Goal: Complete application form

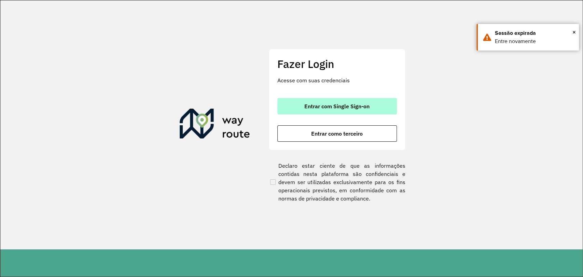
click at [335, 109] on span "Entrar com Single Sign-on" at bounding box center [336, 105] width 65 height 5
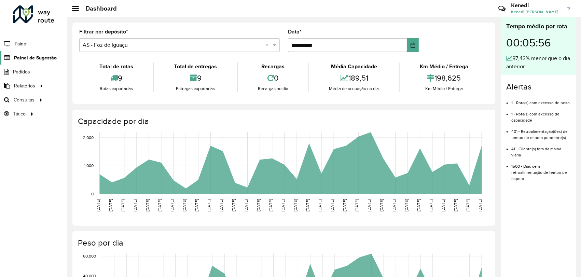
click at [31, 58] on span "Painel de Sugestão" at bounding box center [35, 57] width 43 height 7
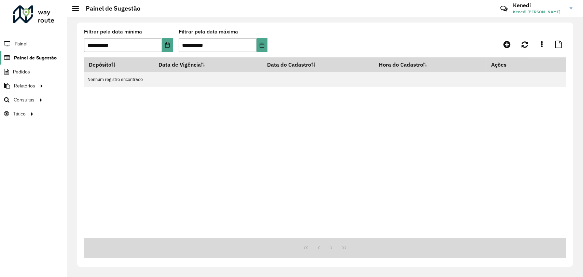
click at [26, 57] on span "Painel de Sugestão" at bounding box center [35, 57] width 43 height 7
click at [503, 47] on icon at bounding box center [506, 44] width 7 height 8
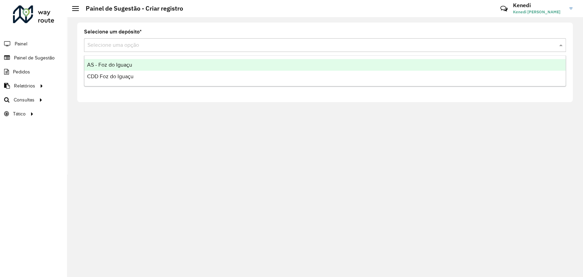
click at [221, 46] on input "text" at bounding box center [317, 45] width 461 height 8
click at [147, 63] on div "AS - Foz do Iguaçu" at bounding box center [324, 65] width 481 height 12
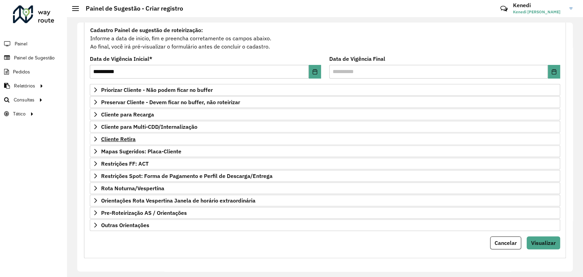
scroll to position [62, 0]
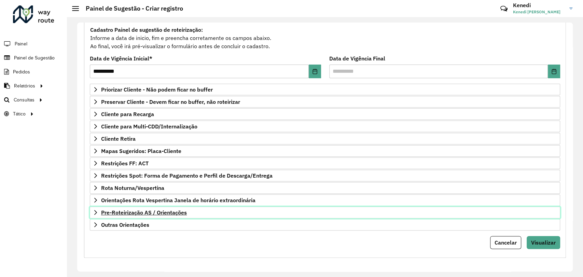
click at [99, 212] on link "Pre-Roteirização AS / Orientações" at bounding box center [325, 213] width 470 height 12
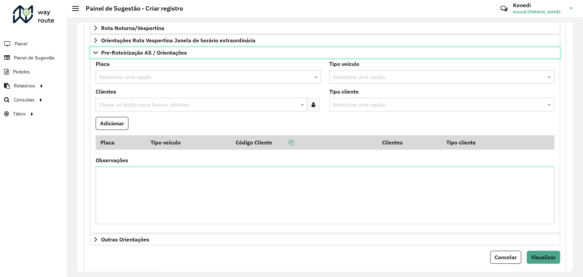
scroll to position [237, 0]
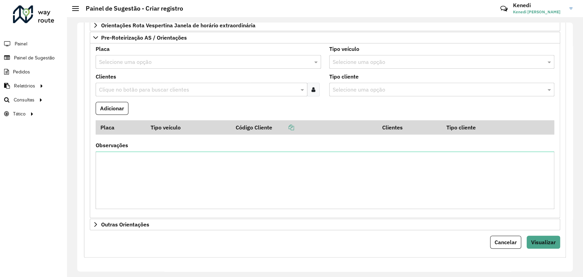
click at [185, 64] on input "text" at bounding box center [201, 62] width 205 height 8
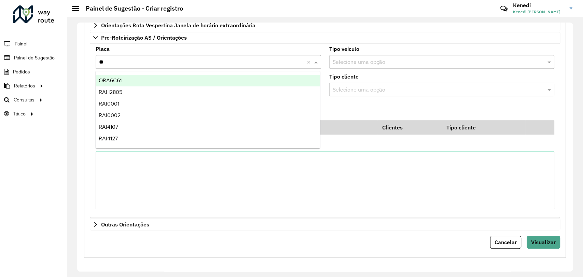
type input "***"
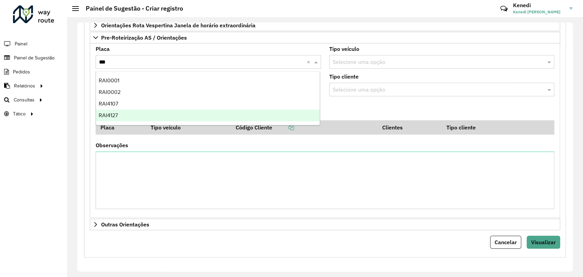
click at [110, 114] on span "RAI4127" at bounding box center [108, 115] width 19 height 6
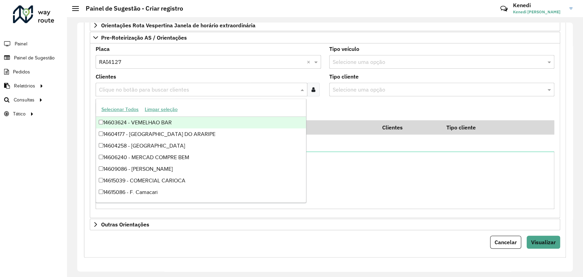
click at [138, 89] on input "text" at bounding box center [197, 90] width 201 height 8
type input "****"
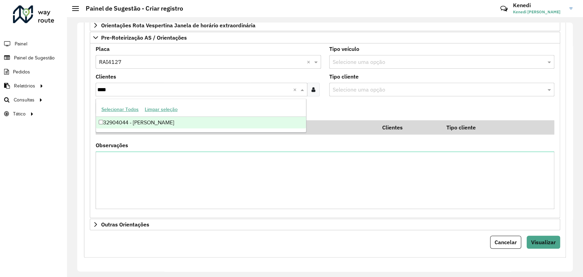
click at [130, 124] on div "32904044 - MAXXI TOLEDO" at bounding box center [201, 123] width 210 height 12
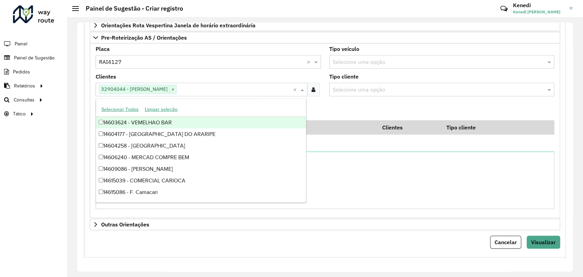
click at [320, 105] on formly-field "Adicionar" at bounding box center [325, 111] width 467 height 18
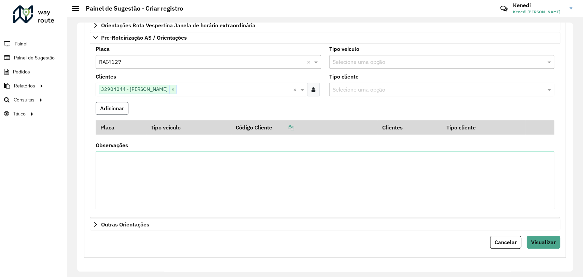
click at [117, 107] on button "Adicionar" at bounding box center [112, 108] width 33 height 13
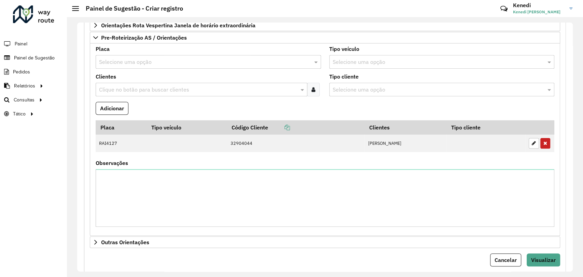
click at [141, 59] on input "text" at bounding box center [201, 62] width 205 height 8
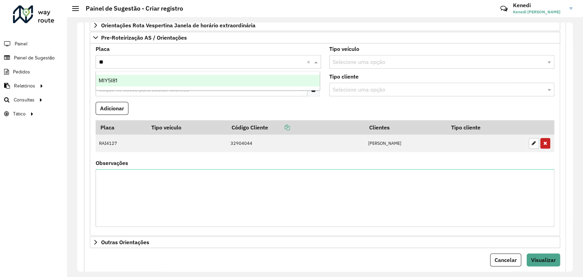
type input "***"
click at [126, 80] on div "MIY5I81" at bounding box center [208, 81] width 224 height 12
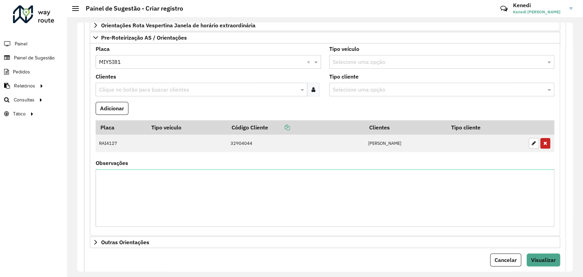
click at [123, 86] on input "text" at bounding box center [197, 90] width 201 height 8
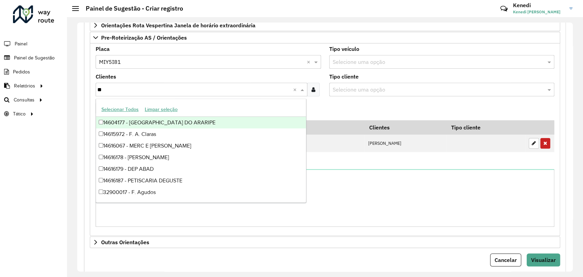
type input "***"
click at [120, 120] on div "32900727 - PEDRO MUFFATO E CIA" at bounding box center [201, 123] width 210 height 12
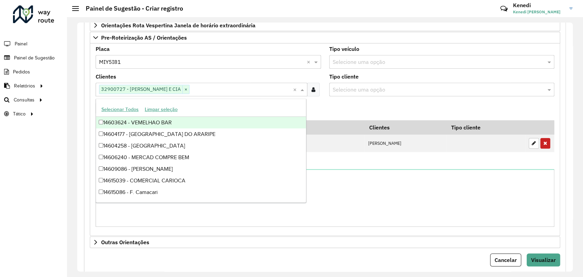
click at [358, 108] on formly-field "Adicionar" at bounding box center [325, 111] width 467 height 18
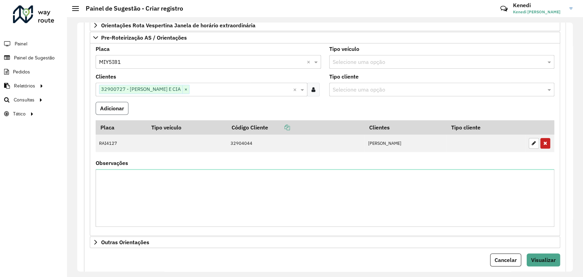
click at [119, 107] on button "Adicionar" at bounding box center [112, 108] width 33 height 13
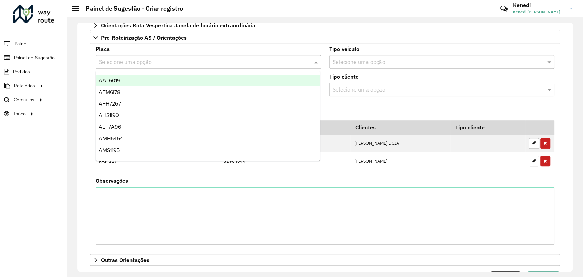
click at [210, 64] on input "text" at bounding box center [201, 62] width 205 height 8
type input "**"
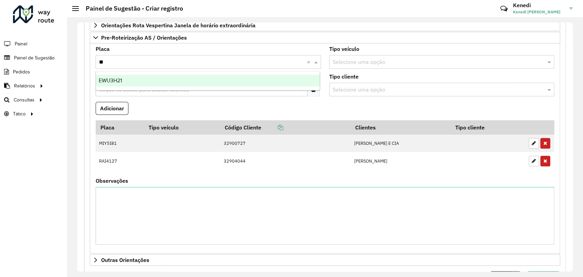
click at [135, 78] on div "EWU3H21" at bounding box center [208, 81] width 224 height 12
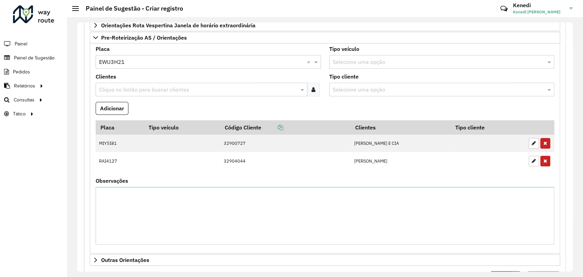
click at [128, 86] on input "text" at bounding box center [197, 90] width 201 height 8
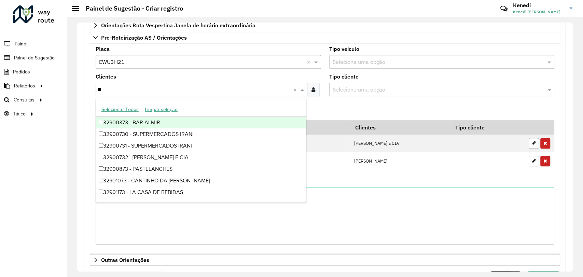
type input "***"
click at [112, 123] on div "32900732 - PEDRO MUFFATO E CIA" at bounding box center [201, 123] width 210 height 12
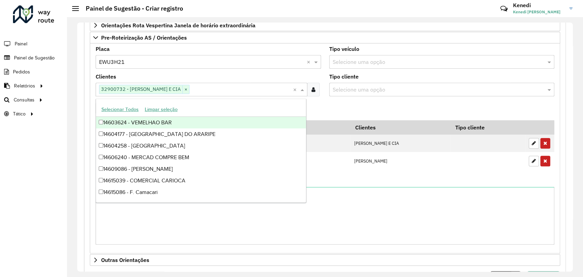
click at [335, 114] on formly-field "Adicionar" at bounding box center [325, 111] width 467 height 18
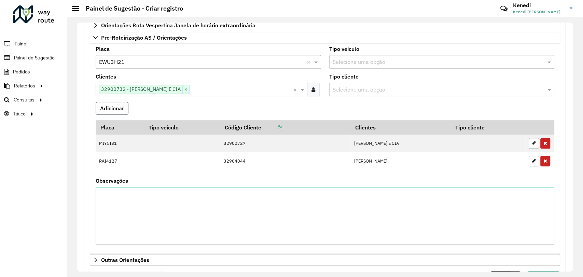
click at [120, 109] on button "Adicionar" at bounding box center [112, 108] width 33 height 13
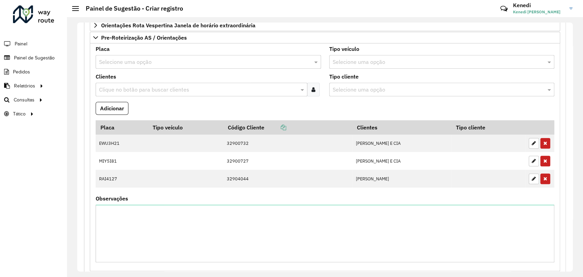
click at [107, 61] on input "text" at bounding box center [201, 62] width 205 height 8
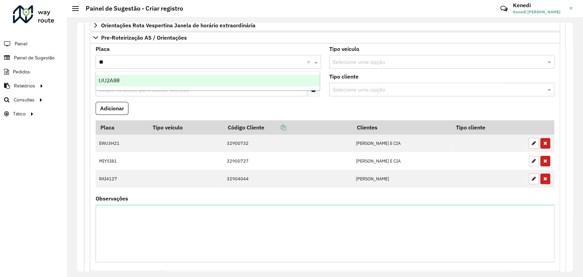
type input "***"
click at [113, 79] on span "IJU2A88" at bounding box center [109, 81] width 21 height 6
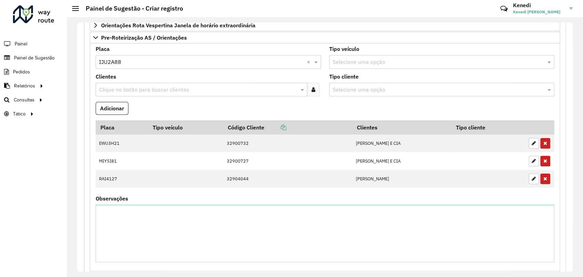
click at [113, 86] on input "text" at bounding box center [197, 90] width 201 height 8
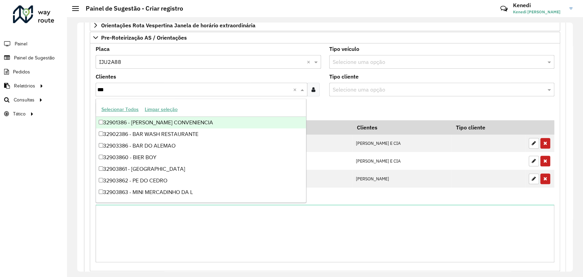
type input "****"
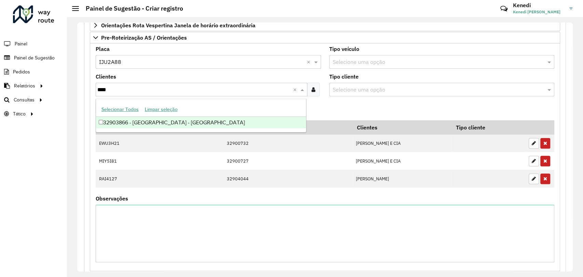
click at [116, 126] on div "32903866 - Muffatao - Santa Cru" at bounding box center [201, 123] width 210 height 12
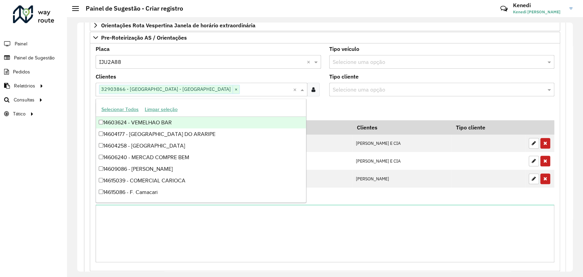
click at [323, 104] on formly-field "Adicionar" at bounding box center [325, 111] width 467 height 18
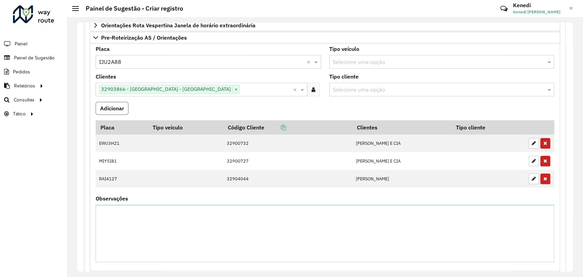
click at [125, 110] on button "Adicionar" at bounding box center [112, 108] width 33 height 13
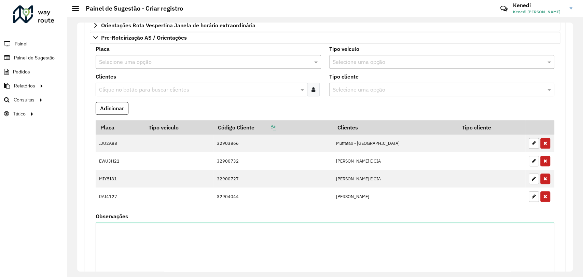
click at [129, 61] on input "text" at bounding box center [201, 62] width 205 height 8
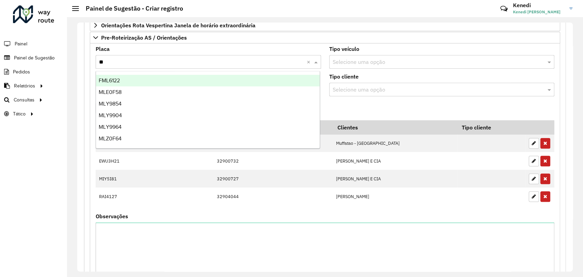
type input "***"
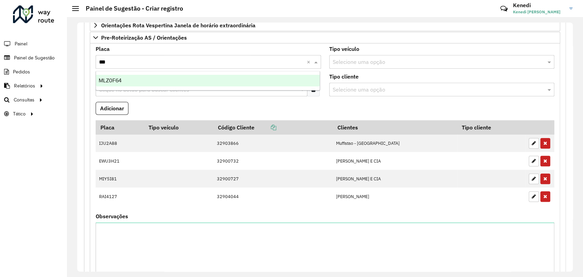
click at [125, 83] on div "MLZ0F64" at bounding box center [208, 81] width 224 height 12
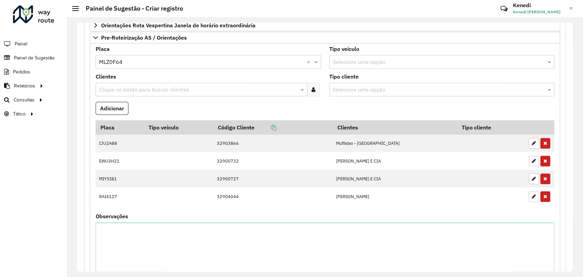
click at [125, 86] on input "text" at bounding box center [197, 90] width 201 height 8
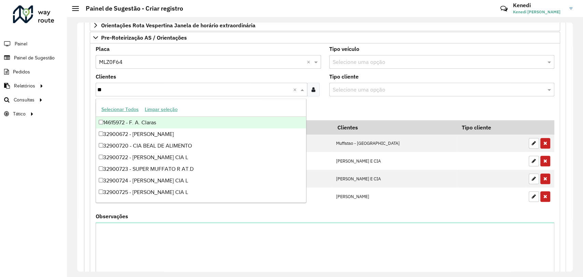
type input "***"
click at [123, 125] on div "32900728 - PEDRO MUFFATO E CIA" at bounding box center [201, 123] width 210 height 12
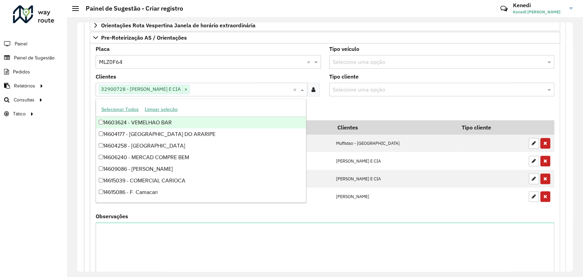
click at [333, 99] on formly-field "Tipo cliente Selecione uma opção" at bounding box center [442, 88] width 234 height 28
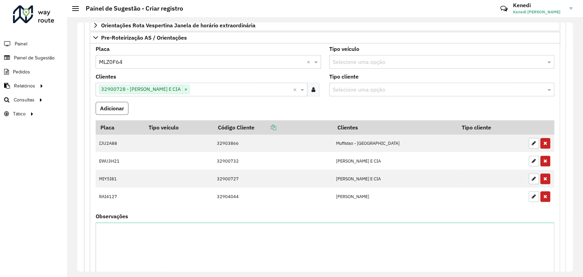
click at [104, 106] on button "Adicionar" at bounding box center [112, 108] width 33 height 13
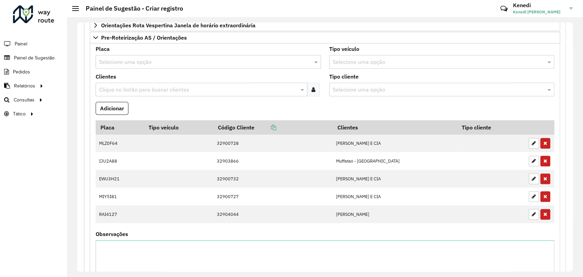
drag, startPoint x: 112, startPoint y: 55, endPoint x: 113, endPoint y: 61, distance: 5.5
click at [113, 55] on div "Selecione uma opção" at bounding box center [208, 62] width 225 height 14
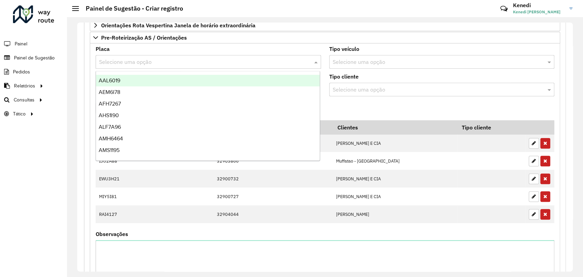
click at [113, 62] on input "text" at bounding box center [201, 62] width 205 height 8
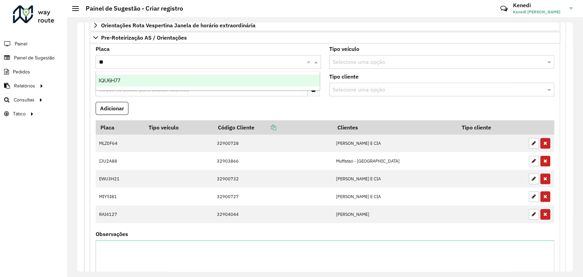
type input "***"
click at [115, 83] on div "IQU6H77" at bounding box center [208, 81] width 224 height 12
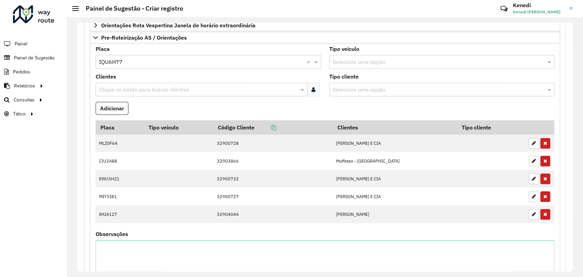
click at [116, 86] on input "text" at bounding box center [197, 90] width 201 height 8
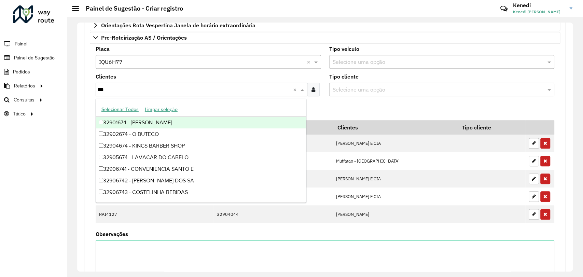
type input "****"
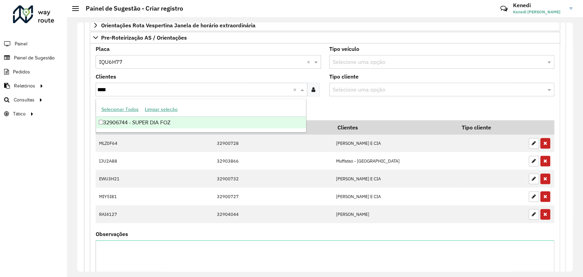
click at [116, 124] on div "32906744 - SUPER DIA FOZ" at bounding box center [201, 123] width 210 height 12
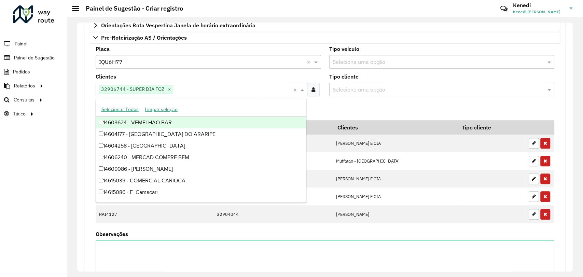
click at [322, 106] on formly-field "Adicionar" at bounding box center [325, 111] width 467 height 18
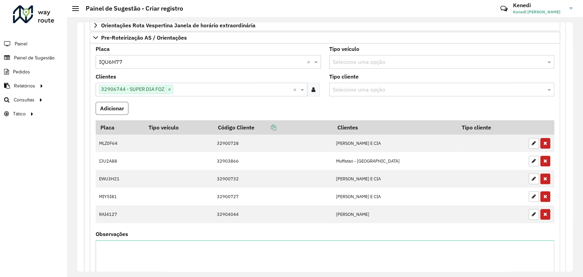
click at [121, 106] on button "Adicionar" at bounding box center [112, 108] width 33 height 13
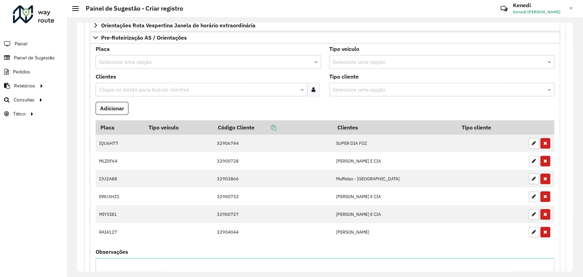
click at [130, 61] on input "text" at bounding box center [201, 62] width 205 height 8
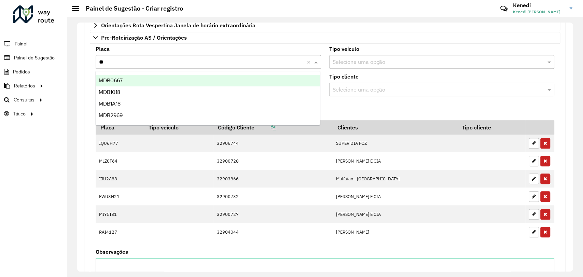
type input "***"
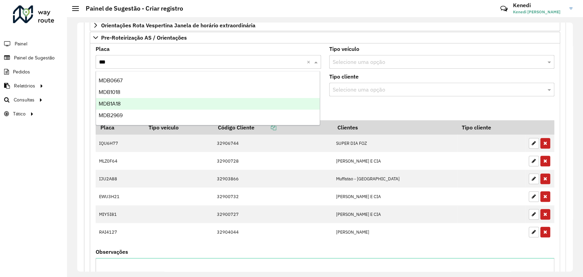
click at [124, 103] on div "MDB1A18" at bounding box center [208, 104] width 224 height 12
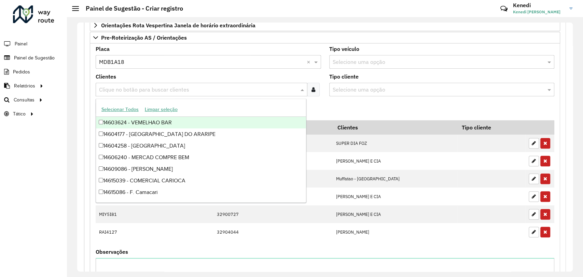
click at [131, 89] on input "text" at bounding box center [197, 90] width 201 height 8
type input "****"
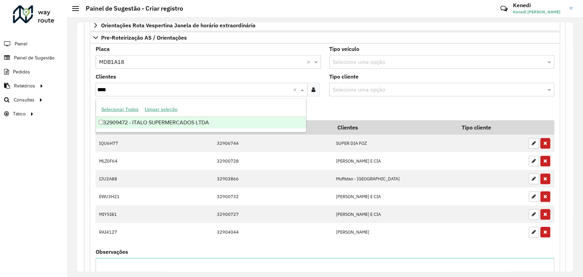
click at [122, 124] on div "32909472 - ITALO SUPERMERCADOS LTDA" at bounding box center [201, 123] width 210 height 12
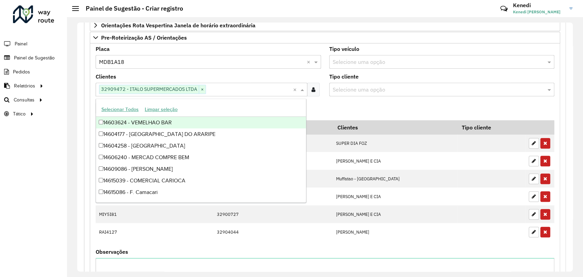
click at [349, 105] on formly-field "Adicionar" at bounding box center [325, 111] width 467 height 18
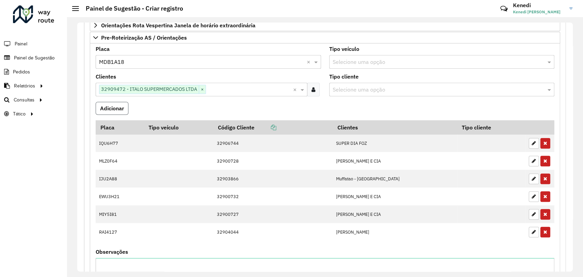
click at [115, 109] on button "Adicionar" at bounding box center [112, 108] width 33 height 13
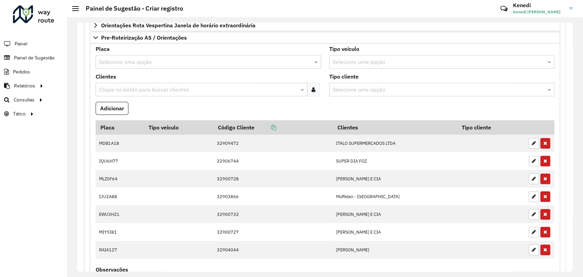
click at [327, 115] on formly-field "Adicionar" at bounding box center [325, 111] width 467 height 18
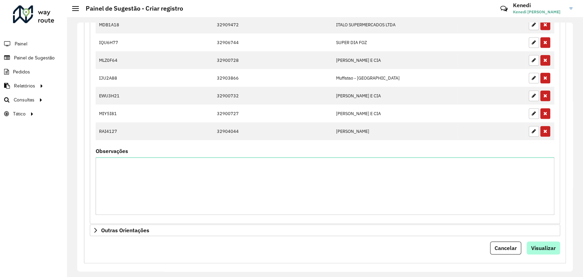
scroll to position [361, 0]
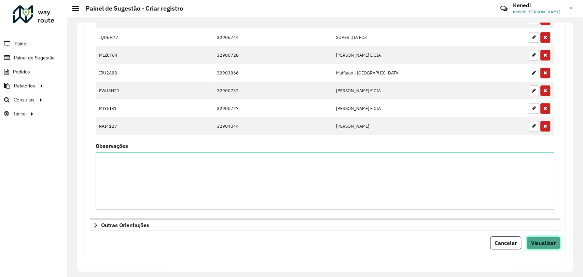
click at [545, 246] on button "Visualizar" at bounding box center [543, 242] width 33 height 13
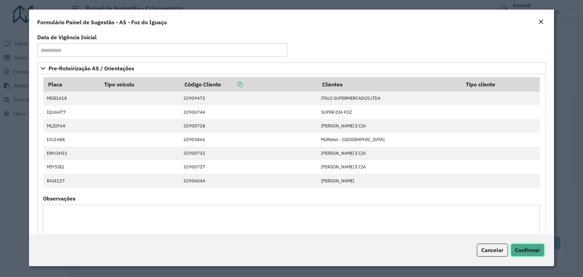
click at [535, 255] on button "Confirmar" at bounding box center [528, 249] width 34 height 13
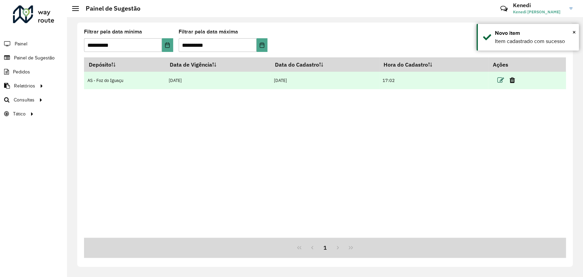
click at [503, 79] on icon at bounding box center [500, 80] width 7 height 7
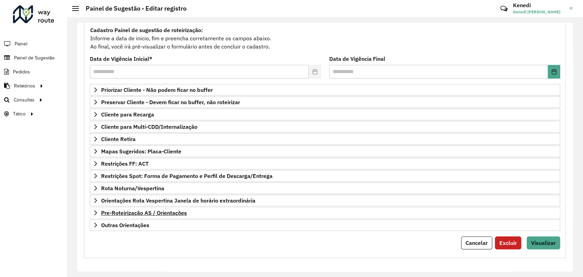
scroll to position [62, 0]
click at [543, 239] on span "Visualizar" at bounding box center [543, 242] width 25 height 7
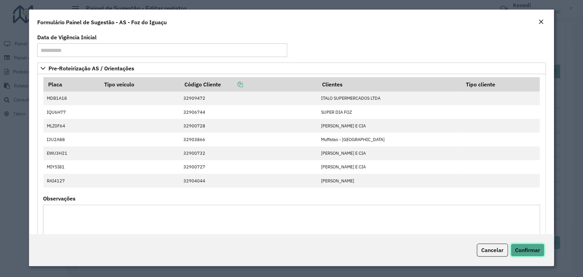
click at [521, 251] on span "Confirmar" at bounding box center [527, 250] width 25 height 7
